Goal: Task Accomplishment & Management: Use online tool/utility

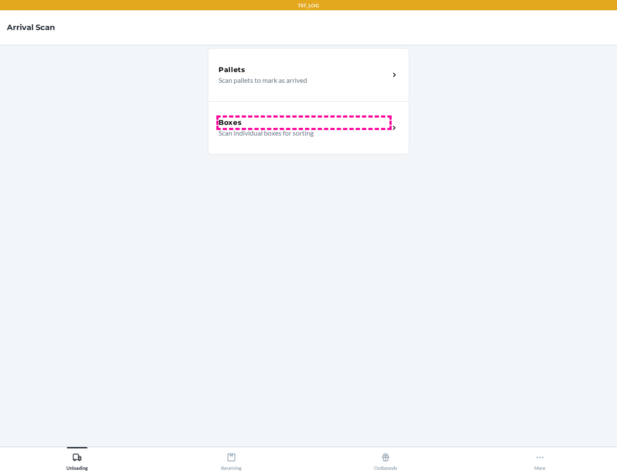
click at [304, 123] on div "Boxes" at bounding box center [304, 122] width 171 height 10
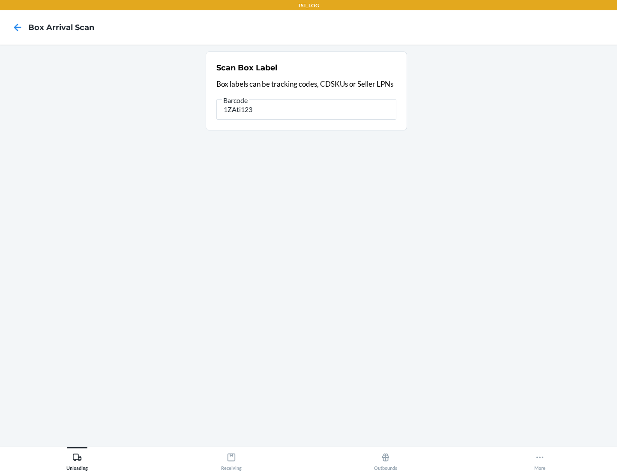
type input "1ZAti123"
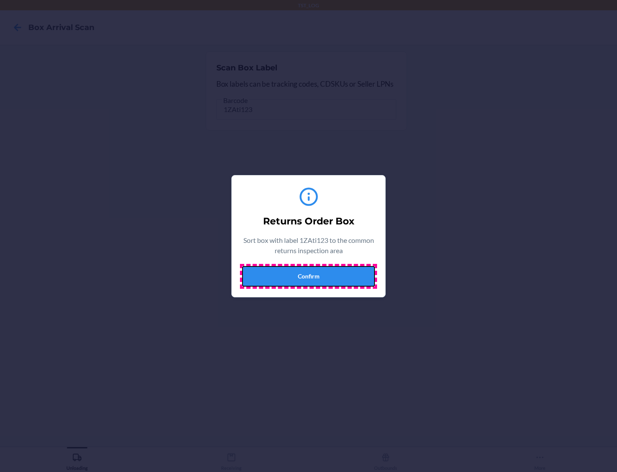
click at [309, 276] on button "Confirm" at bounding box center [308, 276] width 133 height 21
